Goal: Check status: Check status

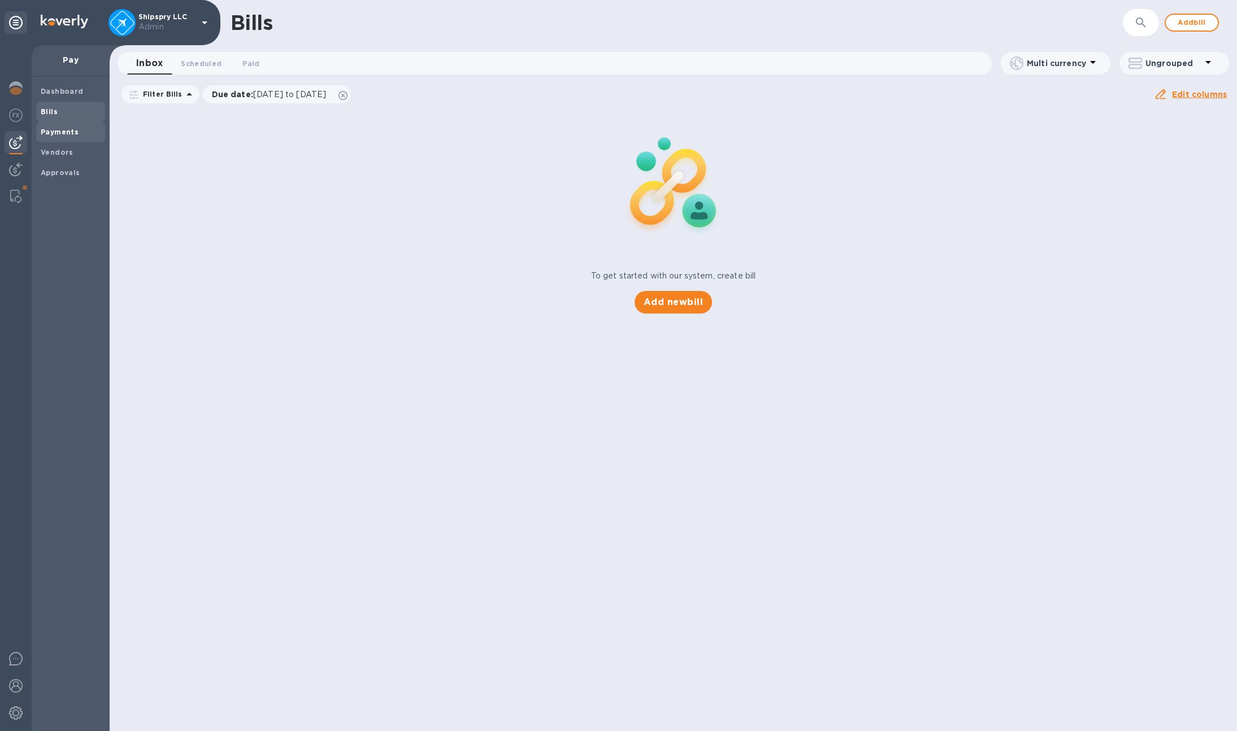
click at [63, 133] on b "Payments" at bounding box center [60, 132] width 38 height 8
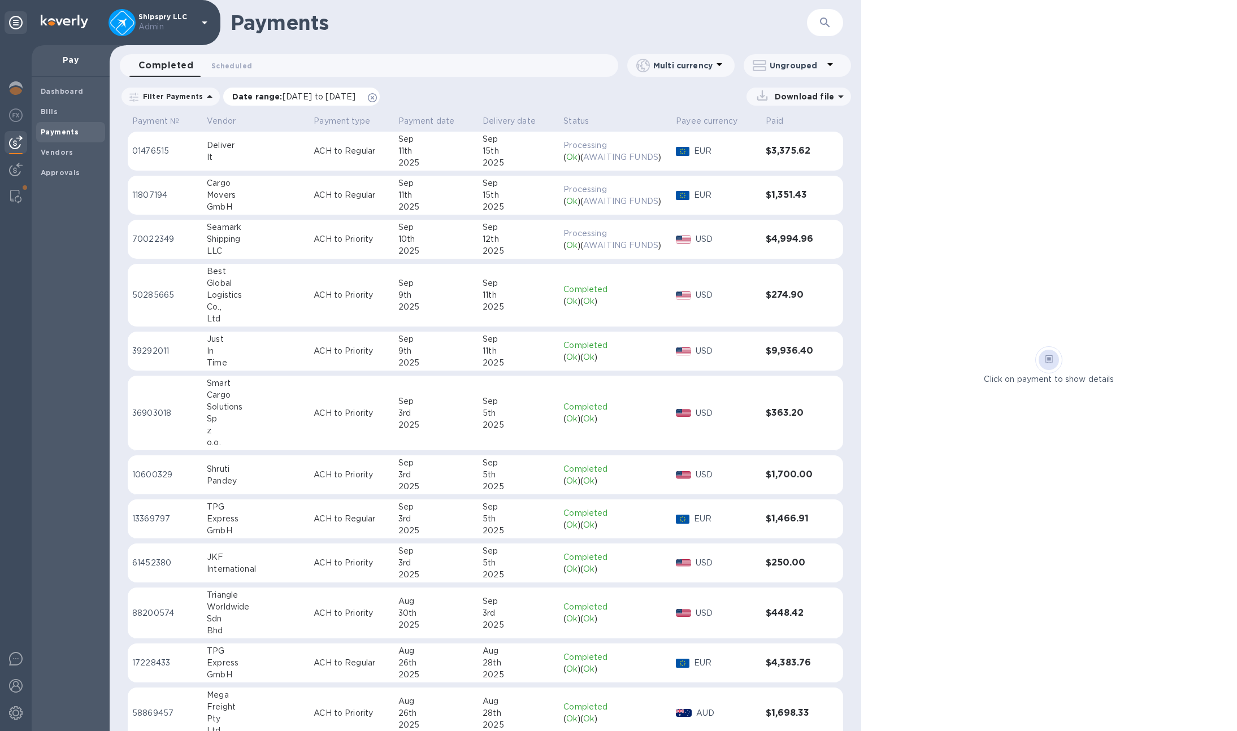
click at [377, 94] on icon at bounding box center [372, 97] width 9 height 9
click at [314, 242] on p "ACH to Priority" at bounding box center [351, 239] width 75 height 12
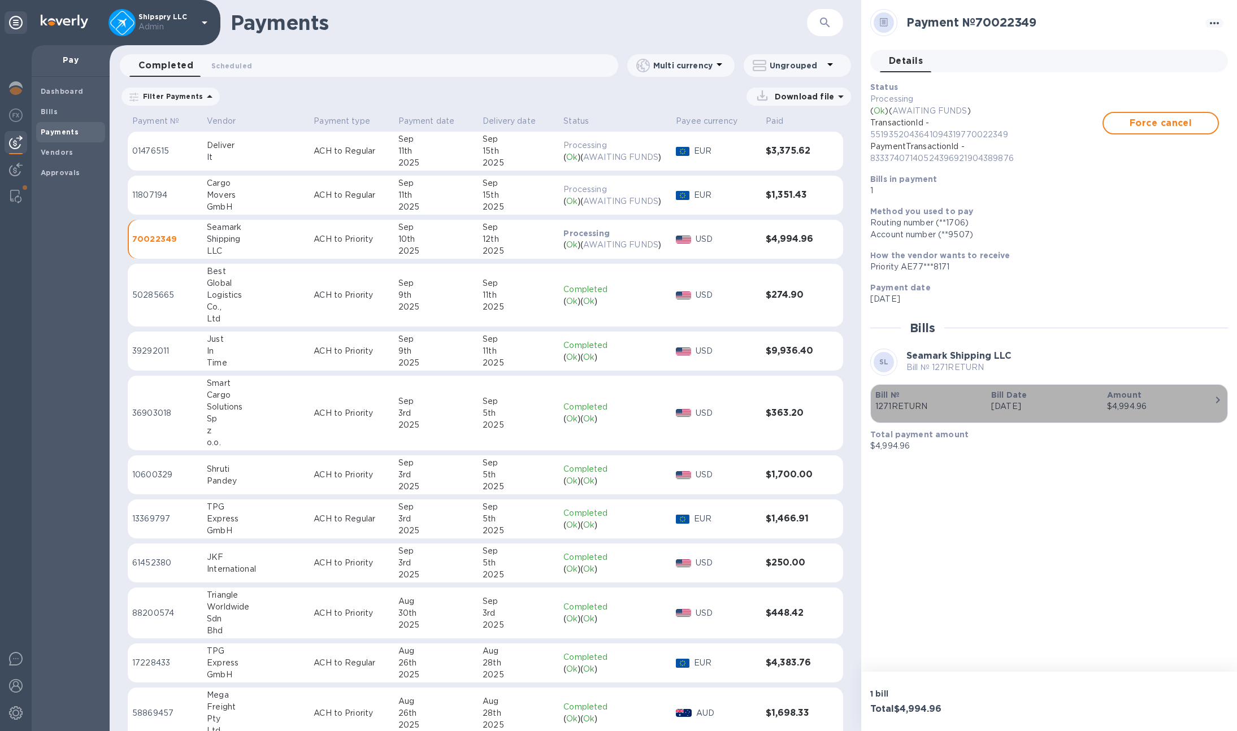
click at [959, 408] on p "1271RETURN" at bounding box center [928, 407] width 107 height 12
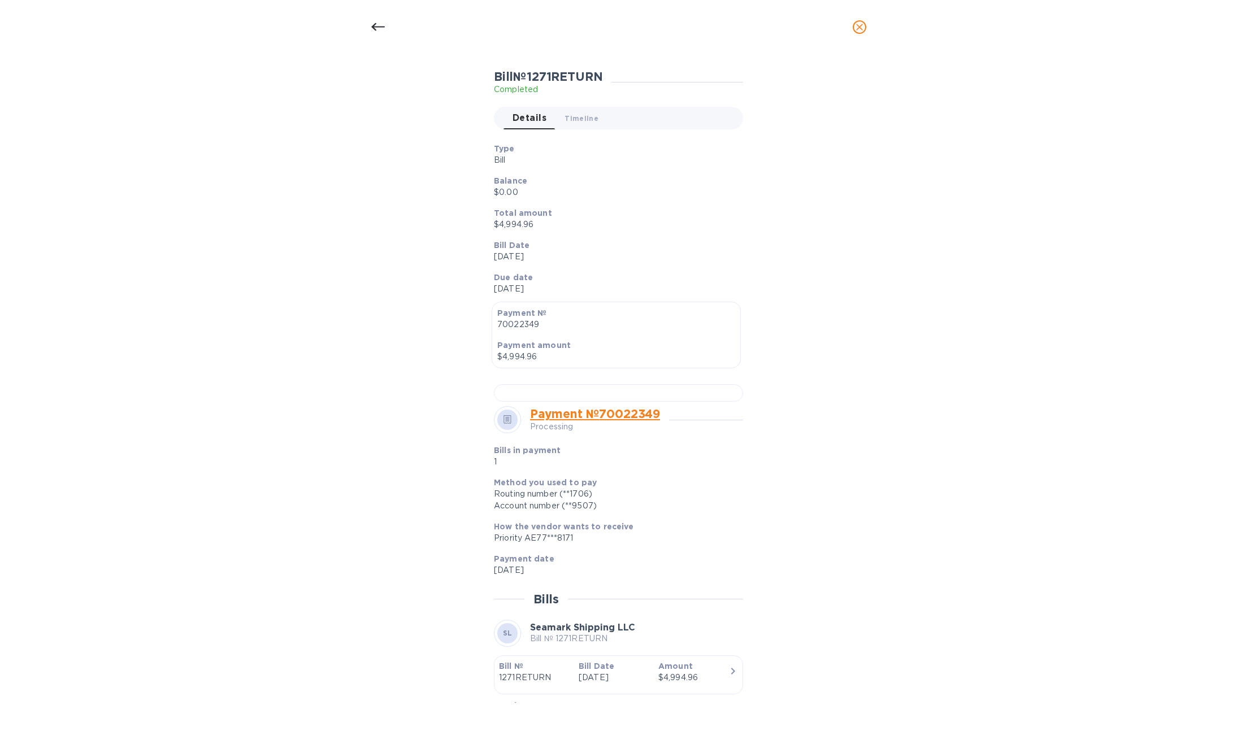
scroll to position [120, 0]
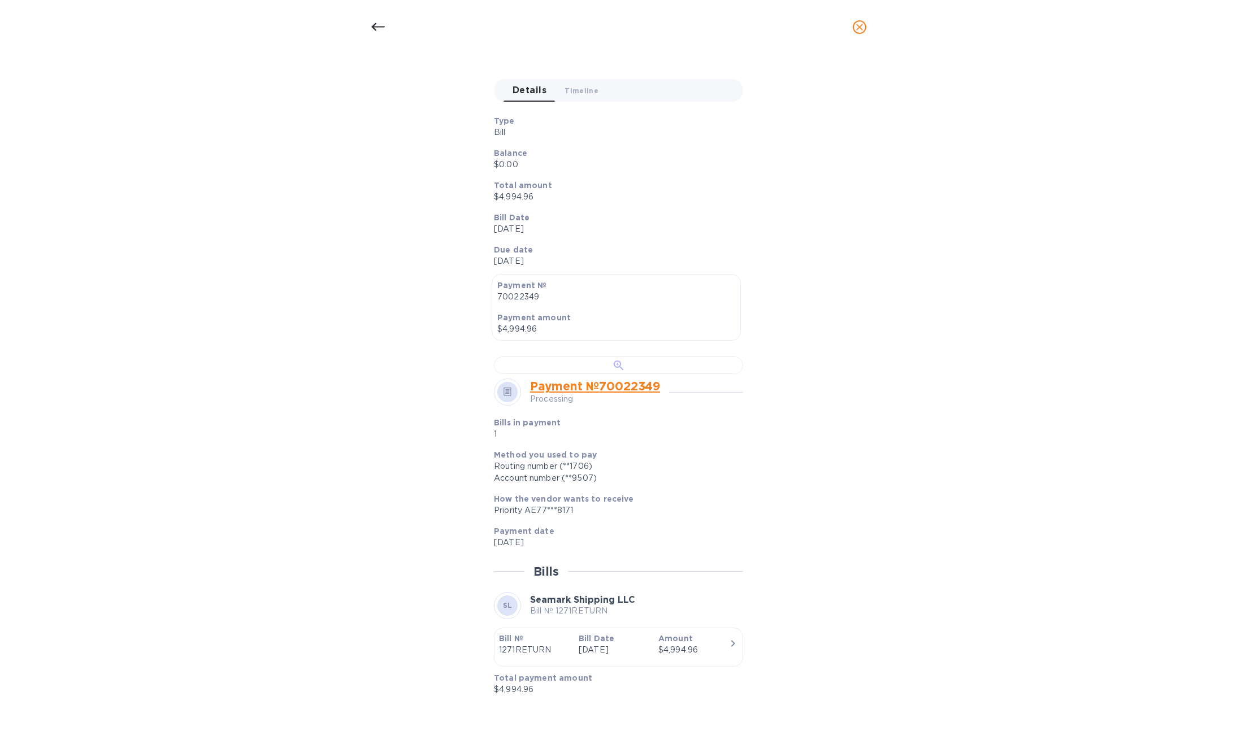
click at [651, 374] on div at bounding box center [618, 365] width 249 height 18
click at [368, 19] on div at bounding box center [377, 27] width 27 height 27
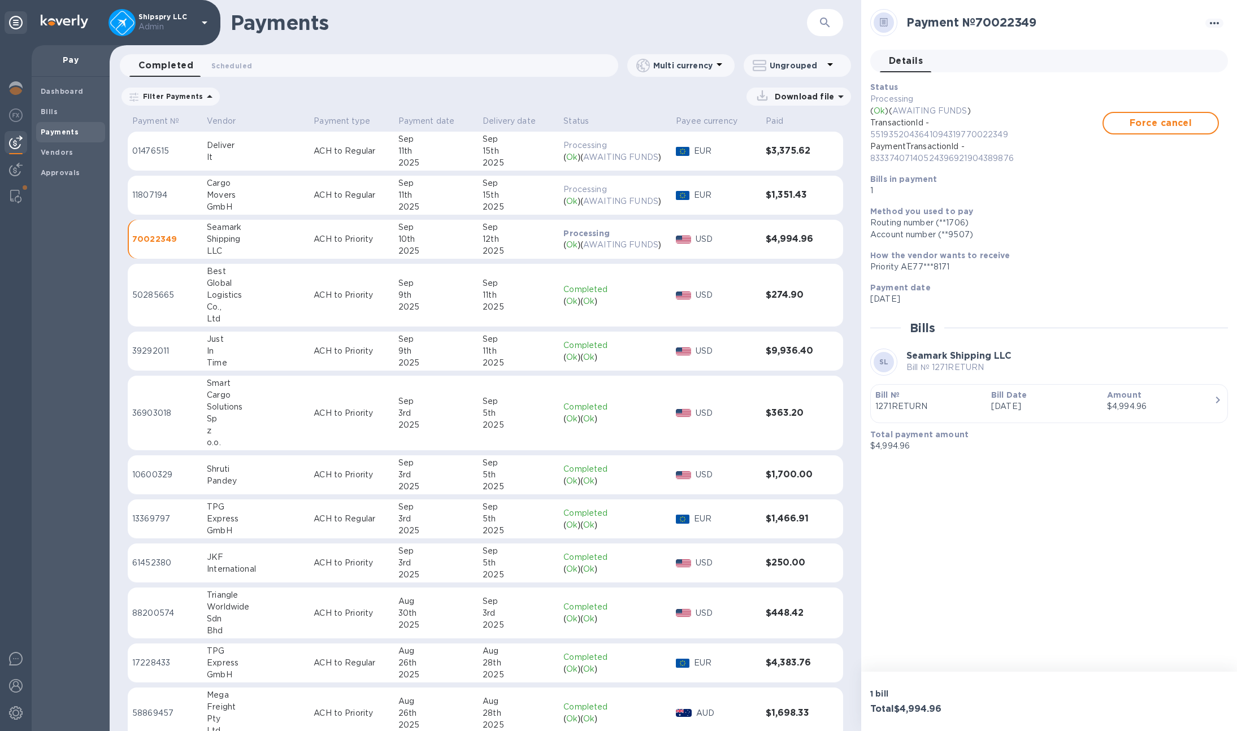
scroll to position [66, 0]
click at [1093, 280] on div "Payment date [DATE]" at bounding box center [1044, 293] width 358 height 32
click at [819, 18] on icon "button" at bounding box center [825, 23] width 14 height 14
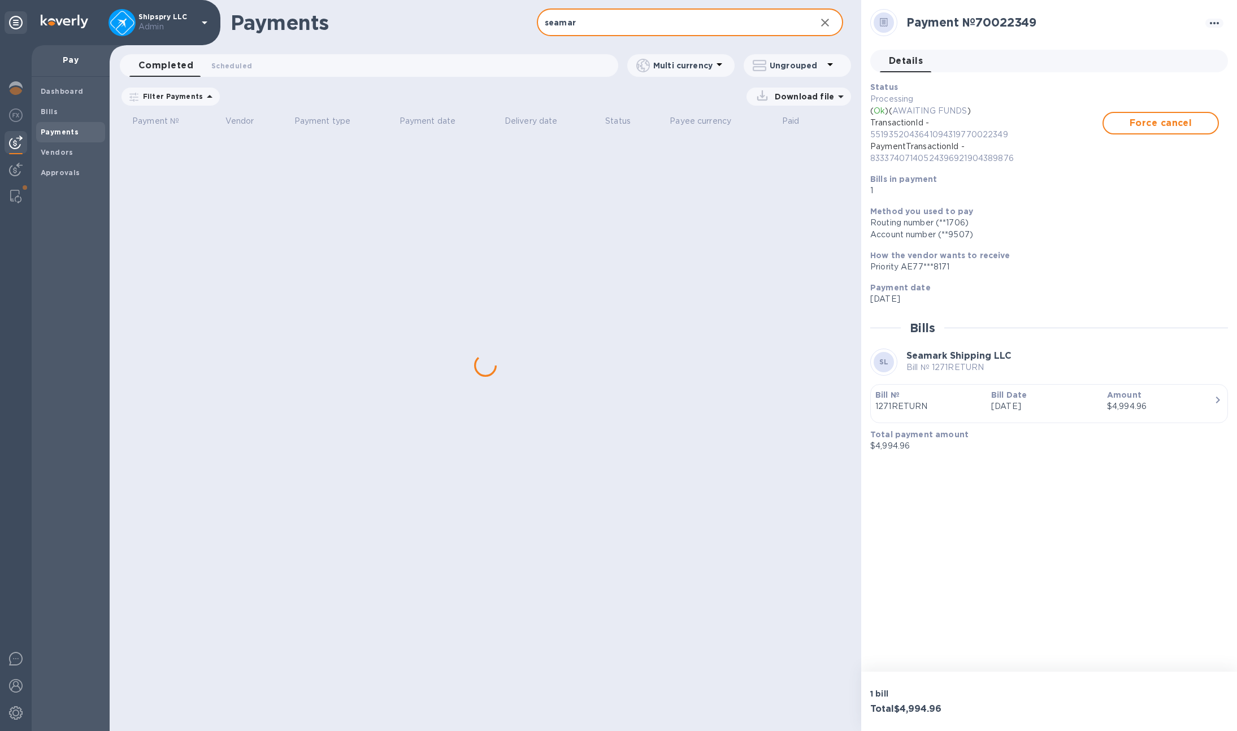
type input "seamark"
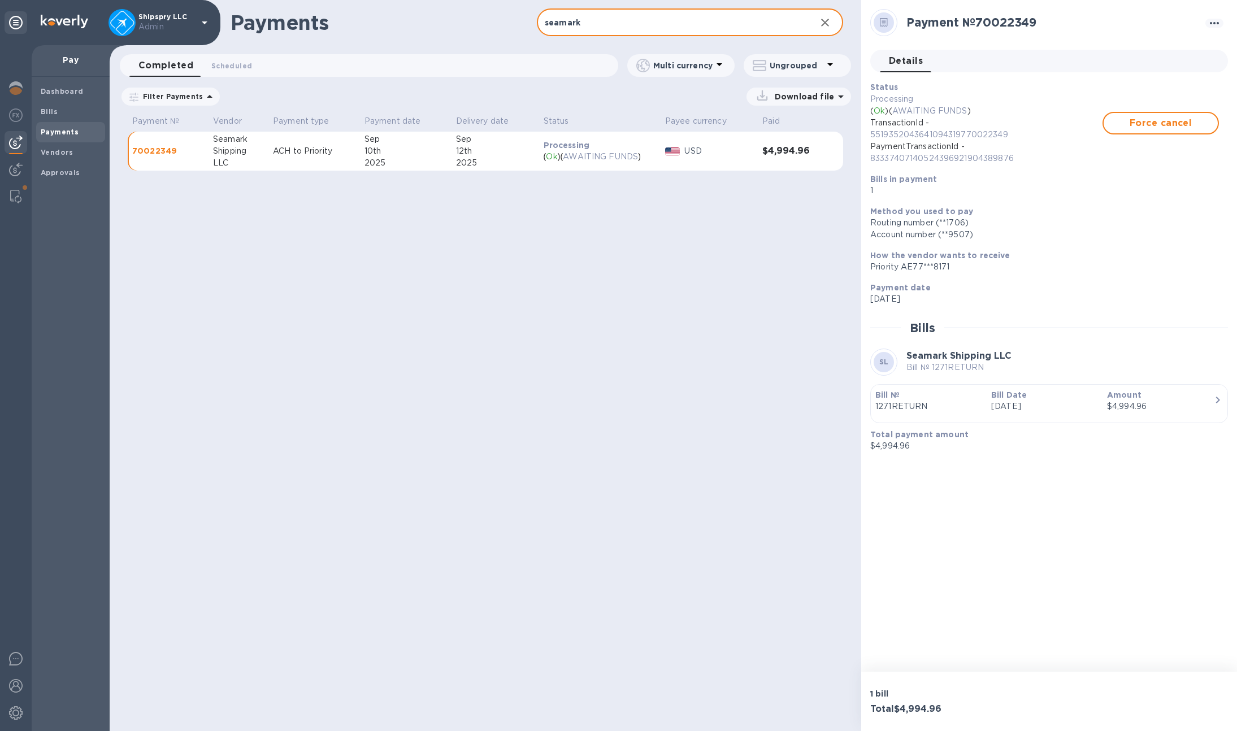
drag, startPoint x: 581, startPoint y: 25, endPoint x: 529, endPoint y: 16, distance: 52.9
click at [529, 16] on div "Payments seamark ​" at bounding box center [485, 22] width 751 height 45
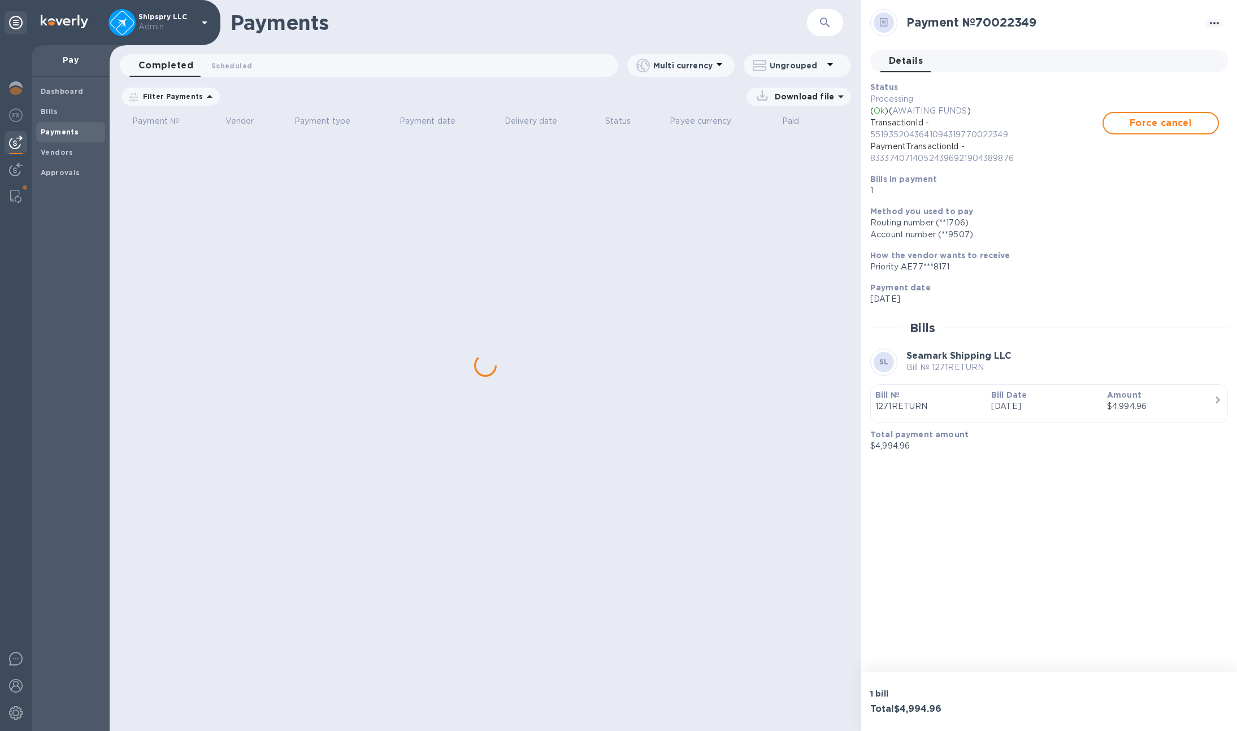
click at [592, 358] on div "Payments ​ Completed 0 Scheduled 0 Multi currency Ungrouped Filter Payments Dow…" at bounding box center [485, 365] width 751 height 731
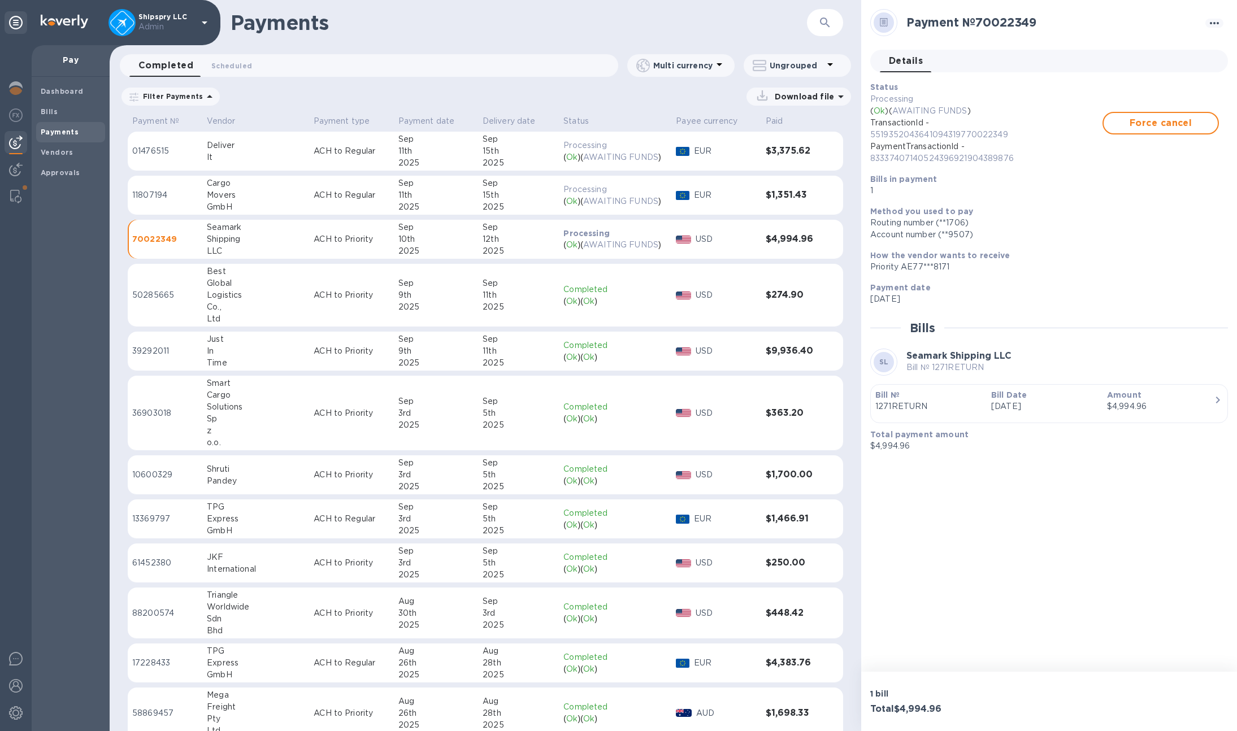
click at [870, 406] on button "Bill № 1271RETURN Bill Date [DATE] Amount $4,994.96" at bounding box center [1049, 403] width 358 height 39
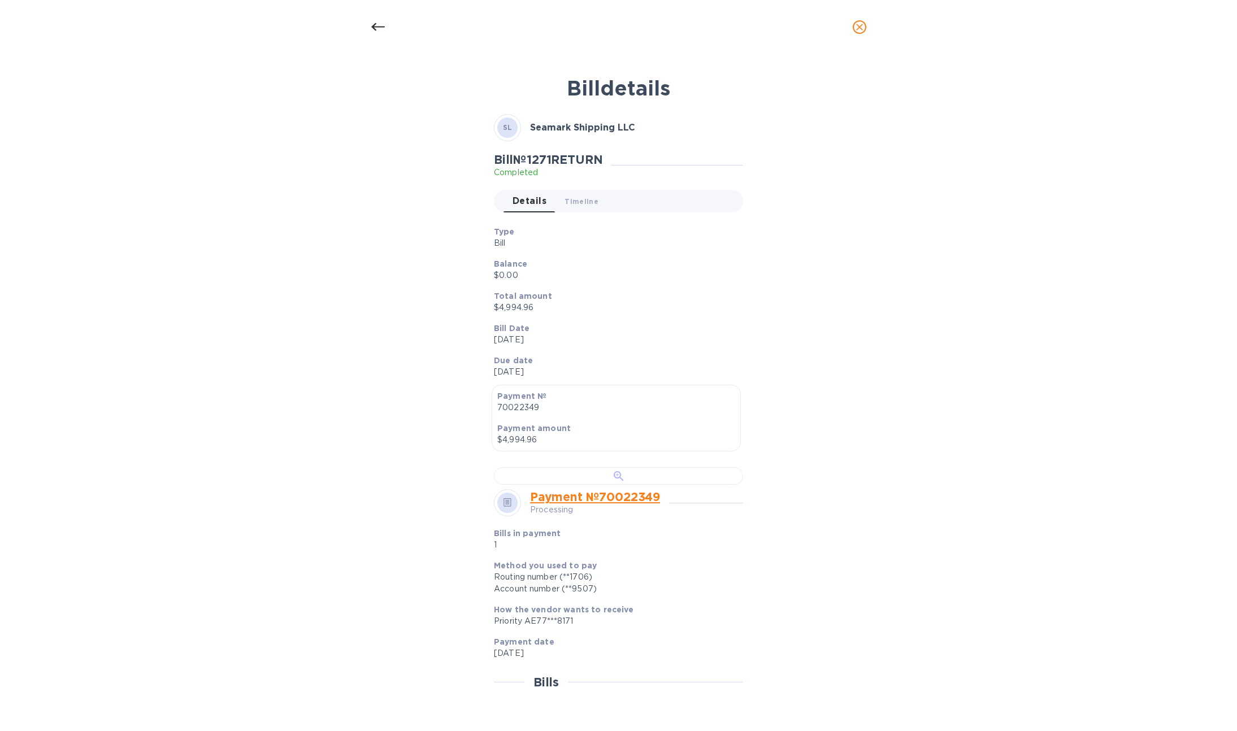
click at [549, 484] on div at bounding box center [618, 476] width 249 height 18
